Goal: Navigation & Orientation: Understand site structure

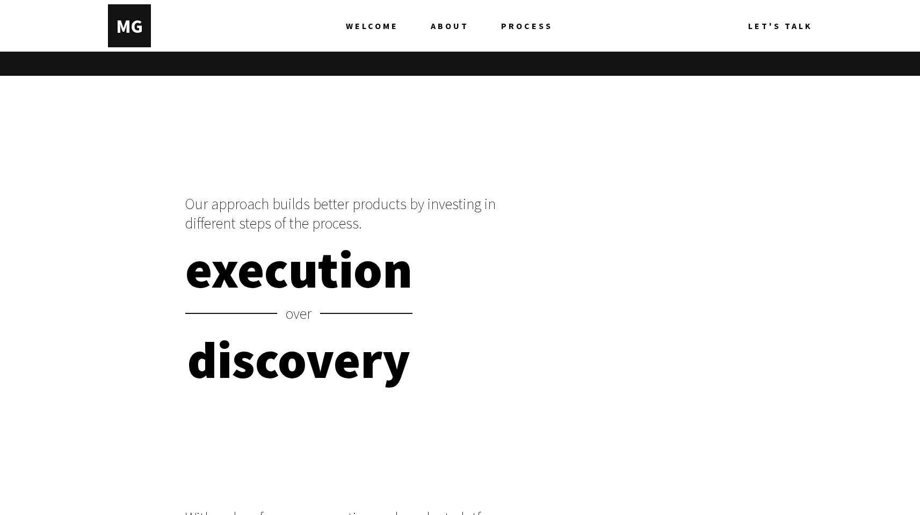
scroll to position [5498, 0]
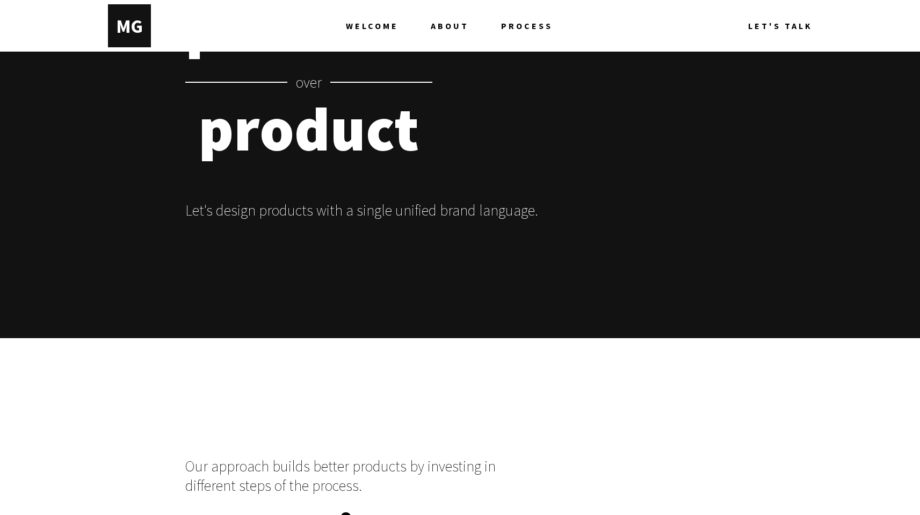
click at [449, 23] on span "ABOUT" at bounding box center [450, 25] width 38 height 43
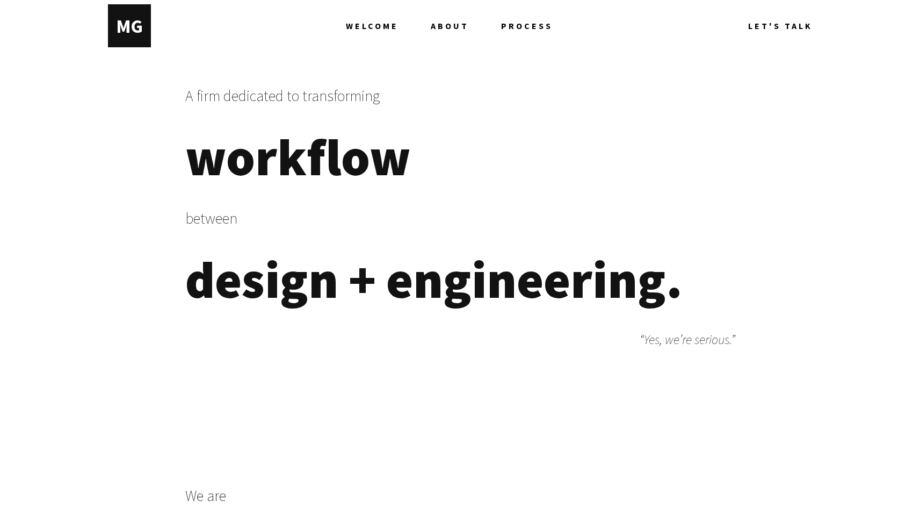
click at [523, 28] on span "PROCESS" at bounding box center [527, 25] width 52 height 43
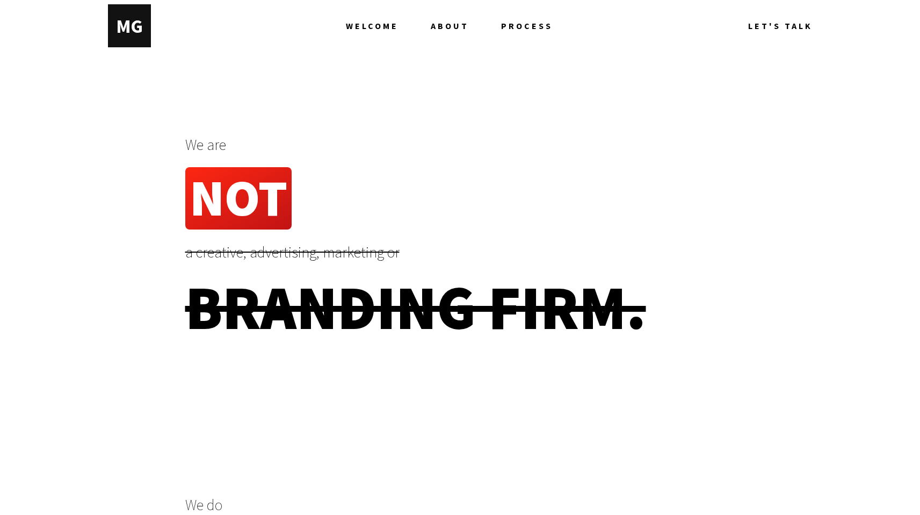
scroll to position [351, 0]
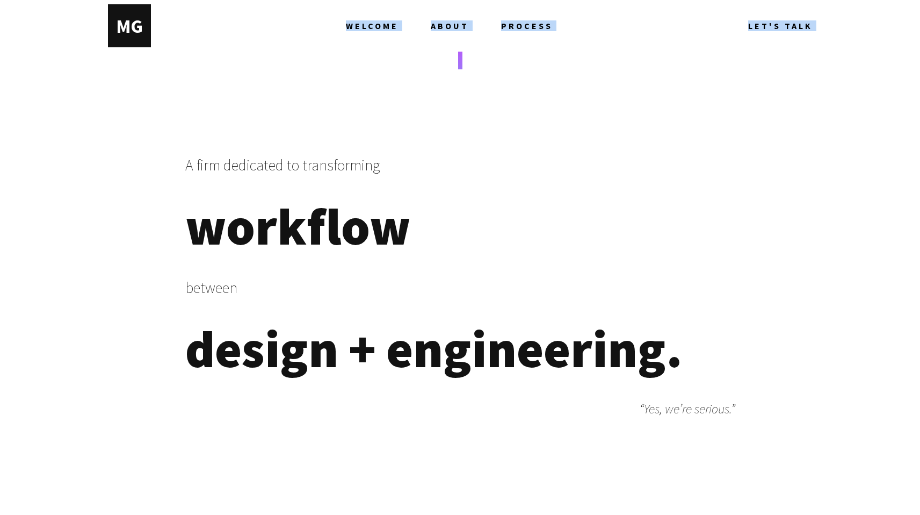
drag, startPoint x: 136, startPoint y: 29, endPoint x: 214, endPoint y: 89, distance: 97.7
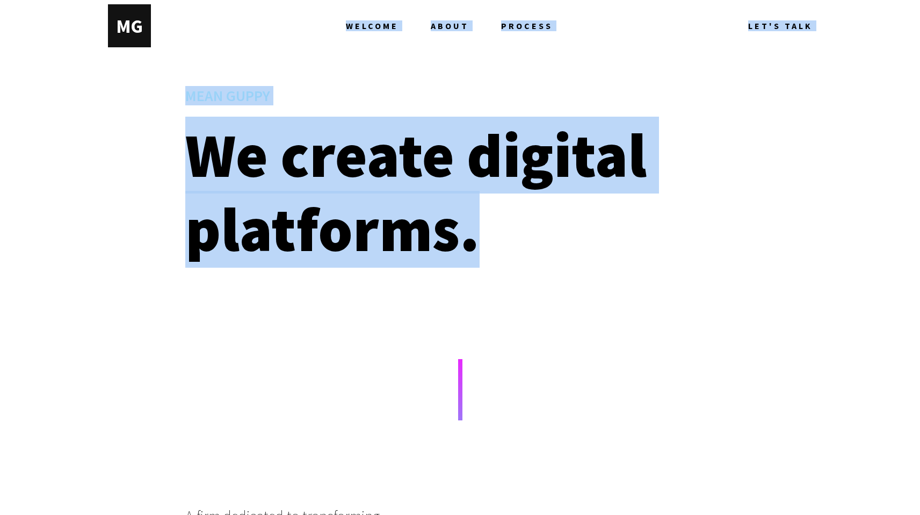
click at [377, 57] on div at bounding box center [460, 69] width 920 height 34
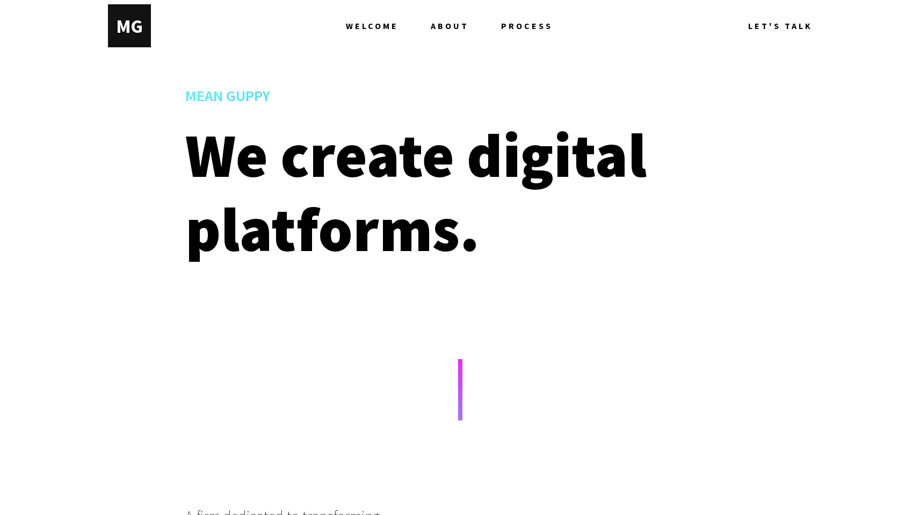
click at [452, 19] on span "ABOUT" at bounding box center [450, 25] width 38 height 43
click at [505, 27] on span "PROCESS" at bounding box center [527, 25] width 52 height 43
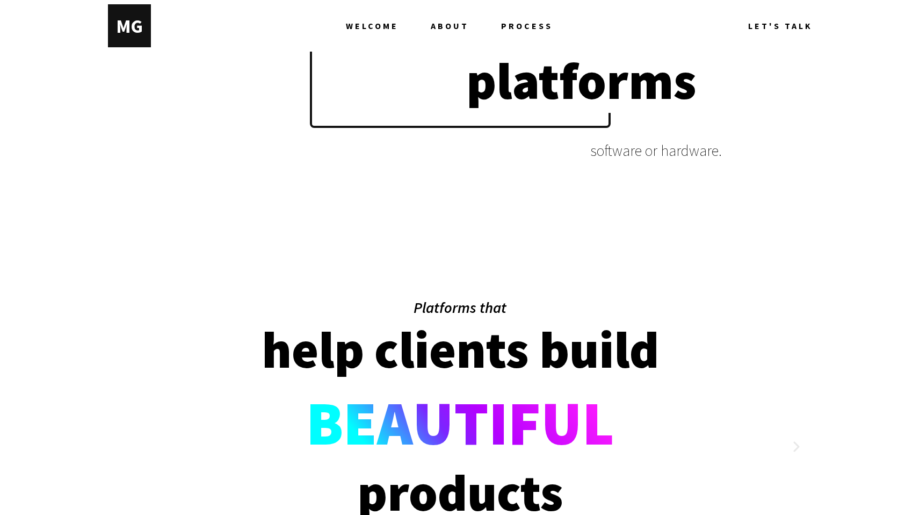
scroll to position [1900, 0]
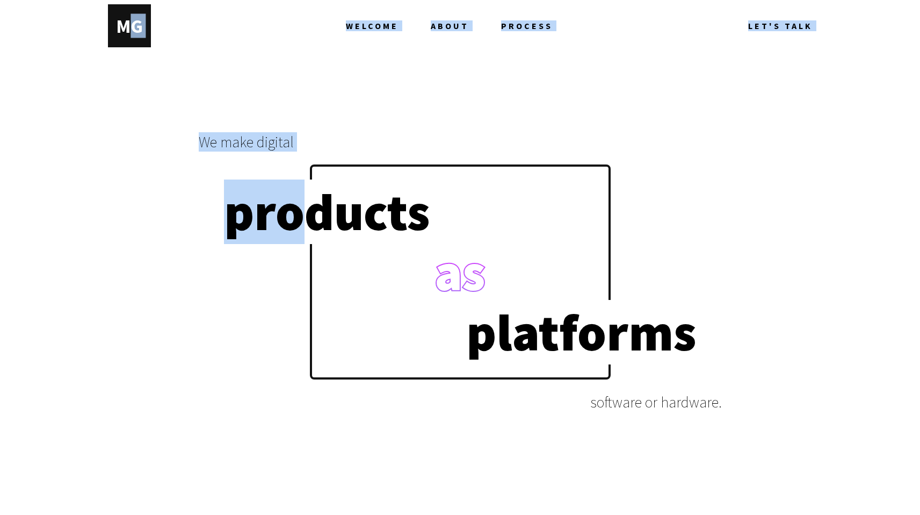
drag, startPoint x: 125, startPoint y: 26, endPoint x: 284, endPoint y: 255, distance: 278.3
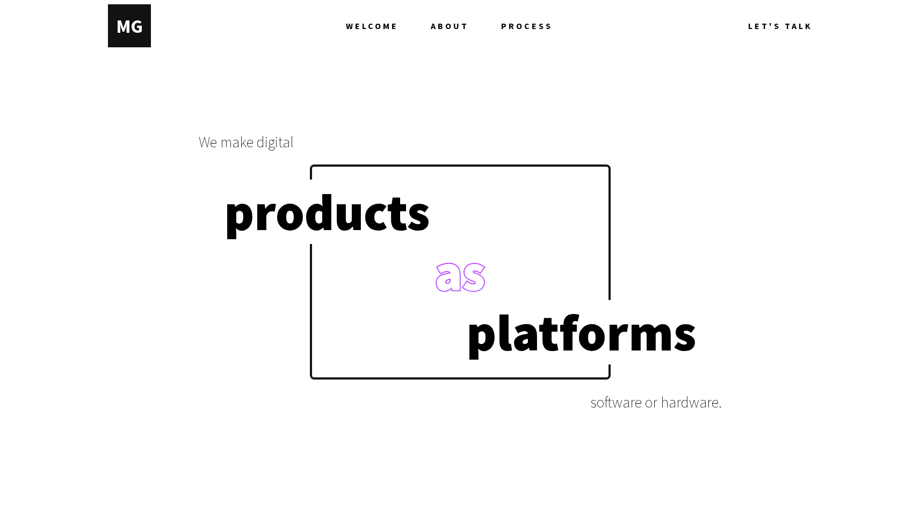
click at [384, 135] on p "We make digital" at bounding box center [460, 141] width 523 height 19
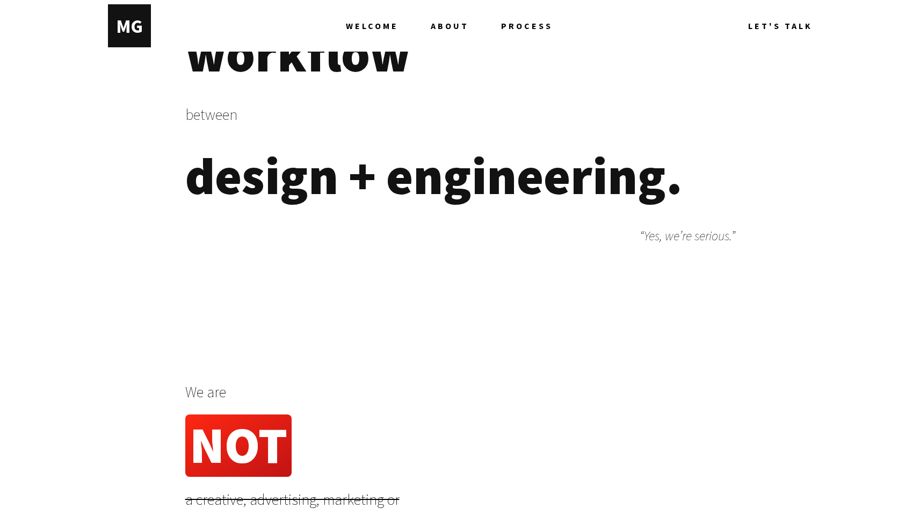
scroll to position [0, 0]
